Goal: Download file/media

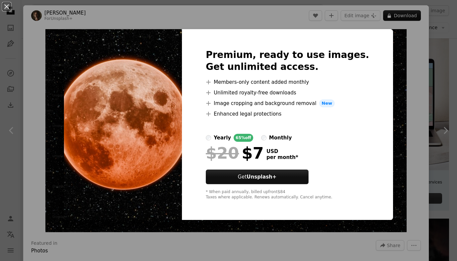
scroll to position [130, 0]
click at [411, 83] on div "An X shape Premium, ready to use images. Get unlimited access. A plus sign Memb…" at bounding box center [228, 130] width 457 height 261
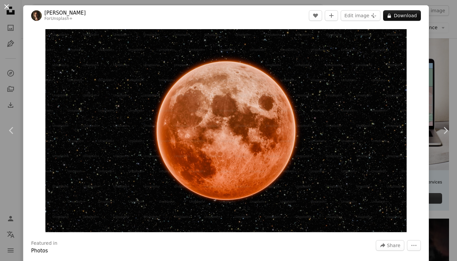
click at [7, 8] on button "An X shape" at bounding box center [7, 7] width 8 height 8
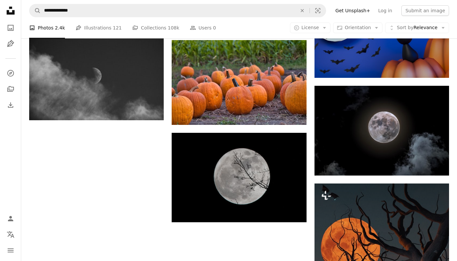
scroll to position [775, 0]
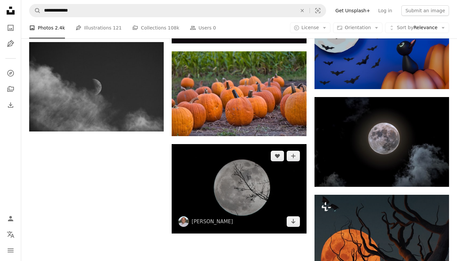
click at [241, 144] on img at bounding box center [239, 189] width 134 height 90
